Goal: Task Accomplishment & Management: Manage account settings

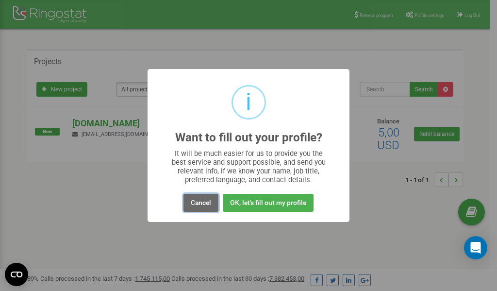
click at [210, 203] on button "Cancel" at bounding box center [201, 203] width 35 height 18
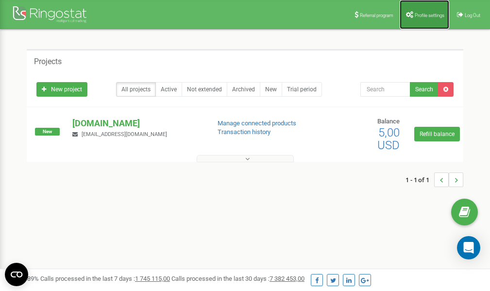
click at [423, 13] on span "Profile settings" at bounding box center [430, 15] width 30 height 5
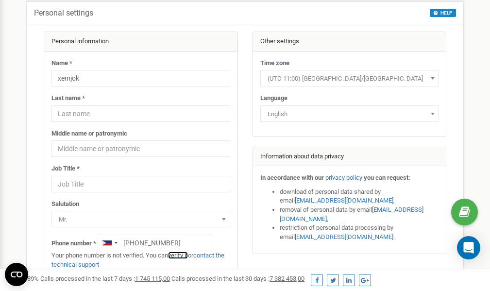
click at [181, 255] on link "verify it" at bounding box center [178, 255] width 20 height 7
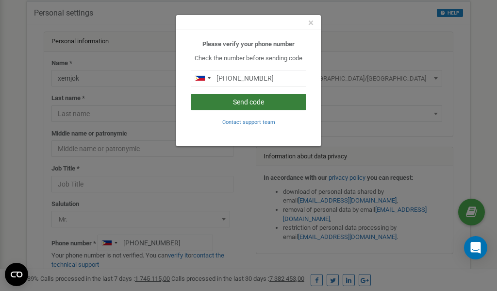
click at [258, 102] on button "Send code" at bounding box center [249, 102] width 116 height 17
